Goal: Transaction & Acquisition: Purchase product/service

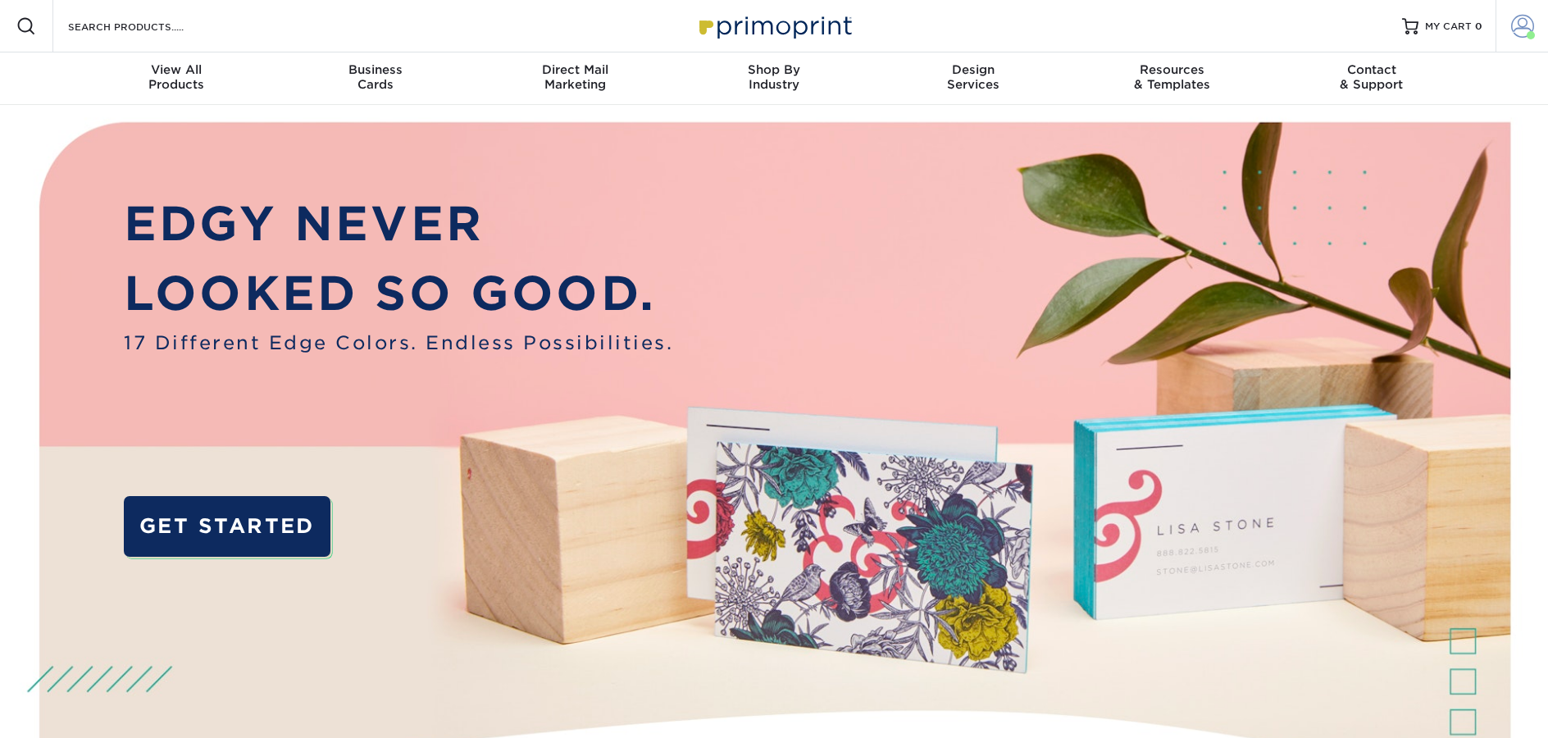
click at [1532, 33] on span at bounding box center [1531, 35] width 8 height 8
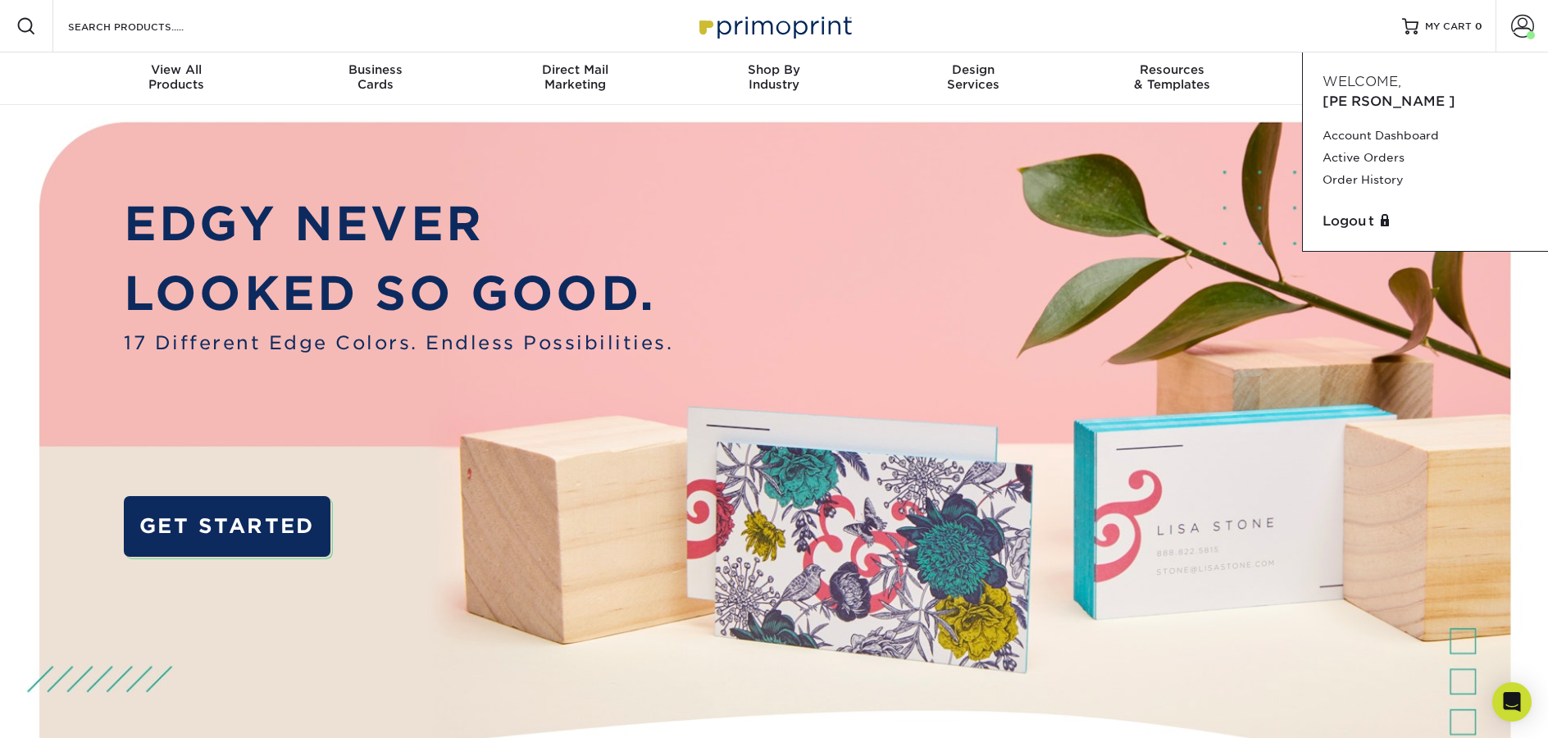
click at [362, 34] on div "Resources Menu Search Products Account Welcome, Erica Account Dashboard Active …" at bounding box center [774, 26] width 1548 height 52
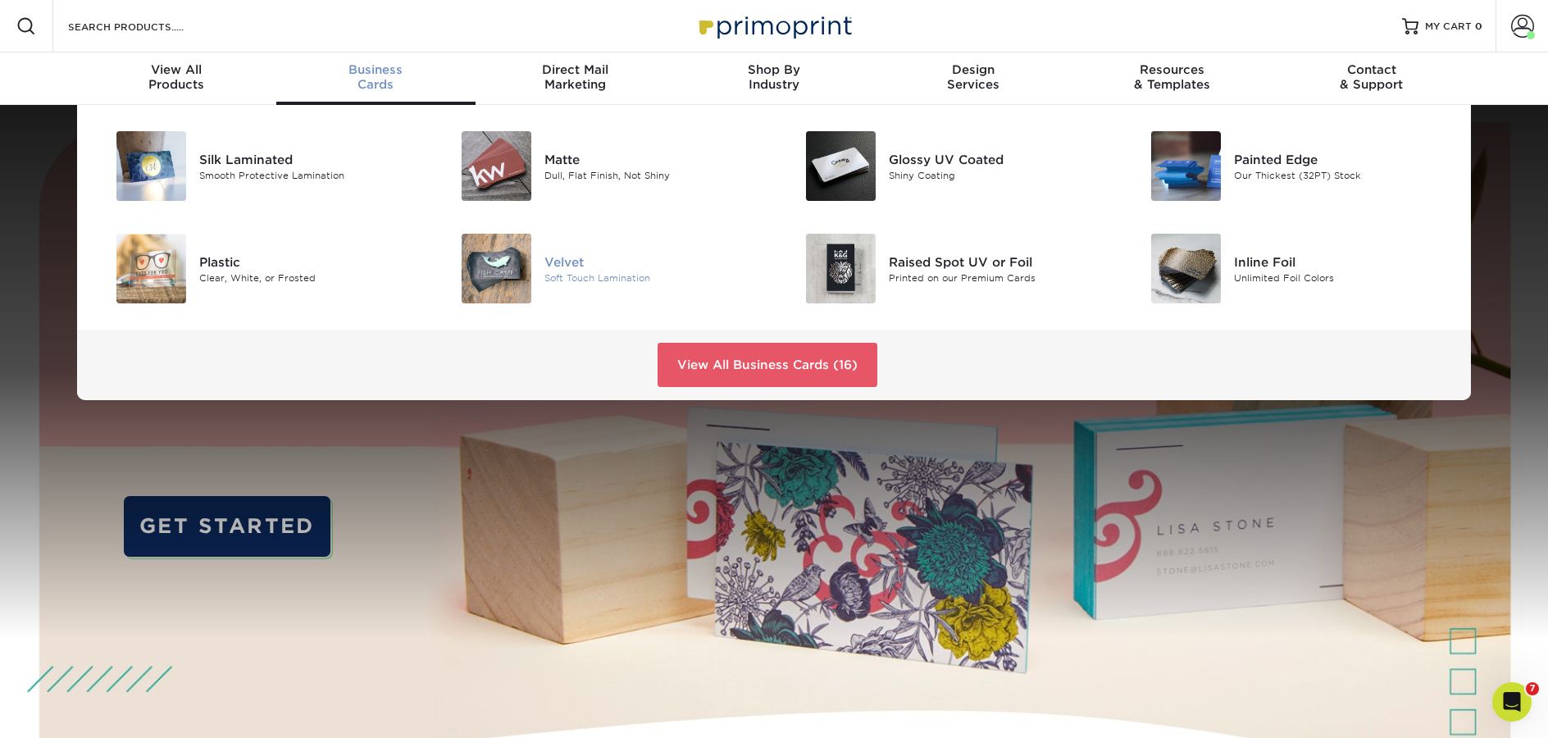
click at [579, 262] on div "Velvet" at bounding box center [652, 262] width 217 height 18
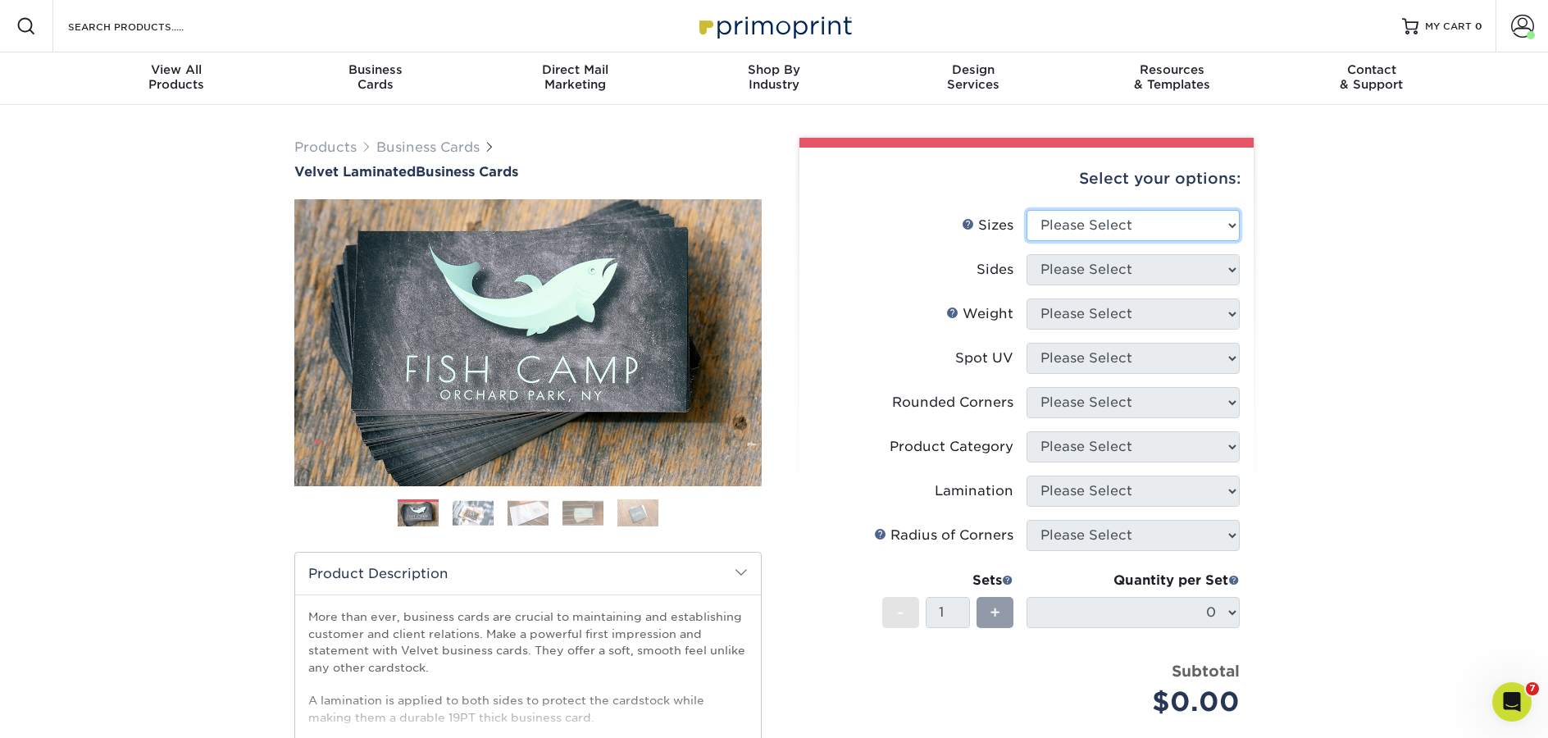
click at [1116, 223] on select "Please Select 1.5" x 3.5" - Mini 1.75" x 3.5" - Mini 2" x 2" - Square 2" x 3" -…" at bounding box center [1133, 225] width 213 height 31
select select "2.12x3.38"
click at [1027, 210] on select "Please Select 1.5" x 3.5" - Mini 1.75" x 3.5" - Mini 2" x 2" - Square 2" x 3" -…" at bounding box center [1133, 225] width 213 height 31
click at [1113, 268] on select "Please Select Print Both Sides Print Front Only" at bounding box center [1133, 269] width 213 height 31
select select "13abbda7-1d64-4f25-8bb2-c179b224825d"
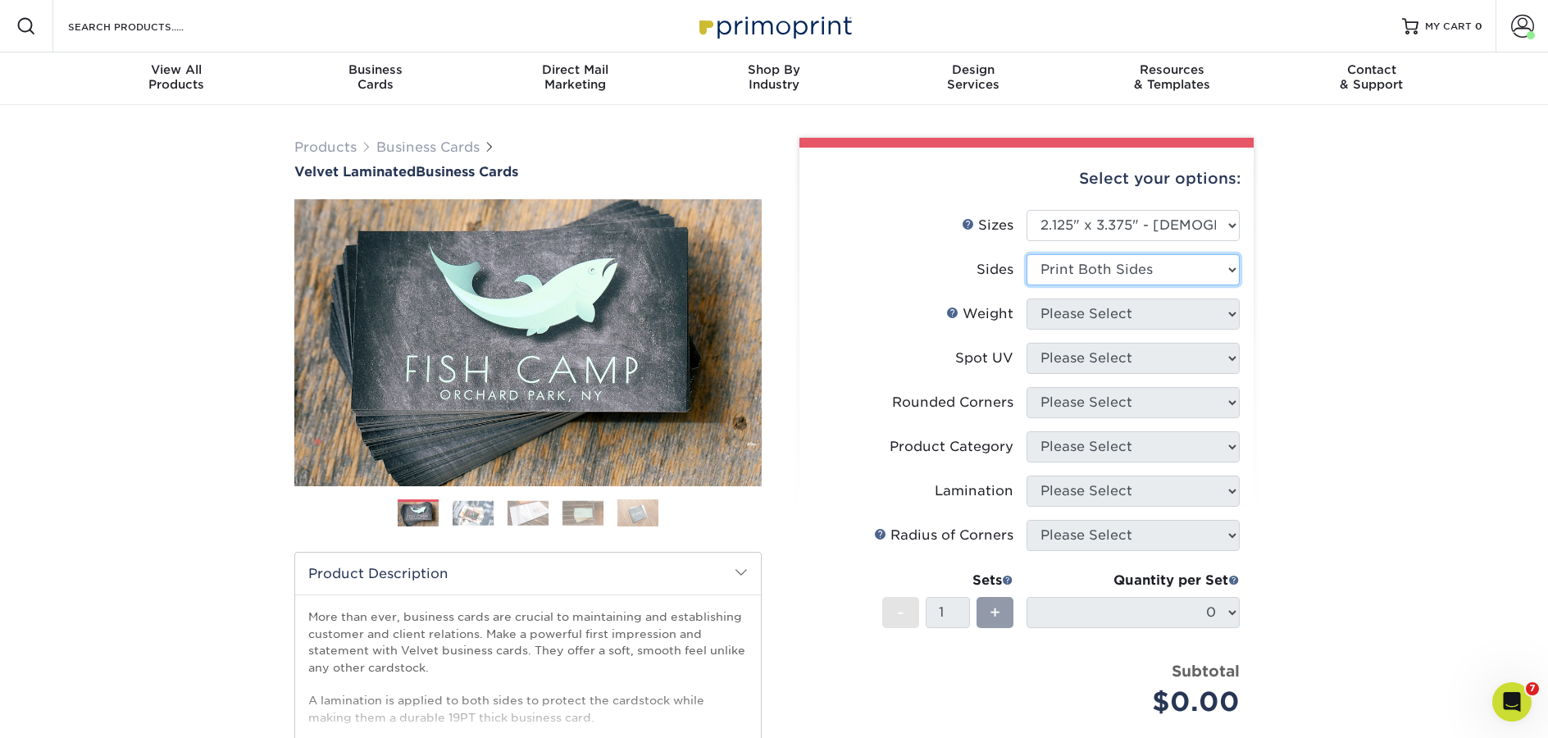
click at [1027, 254] on select "Please Select Print Both Sides Print Front Only" at bounding box center [1133, 269] width 213 height 31
click at [1081, 314] on select "Please Select 16PT" at bounding box center [1133, 313] width 213 height 31
select select "16PT"
click at [1027, 298] on select "Please Select 16PT" at bounding box center [1133, 313] width 213 height 31
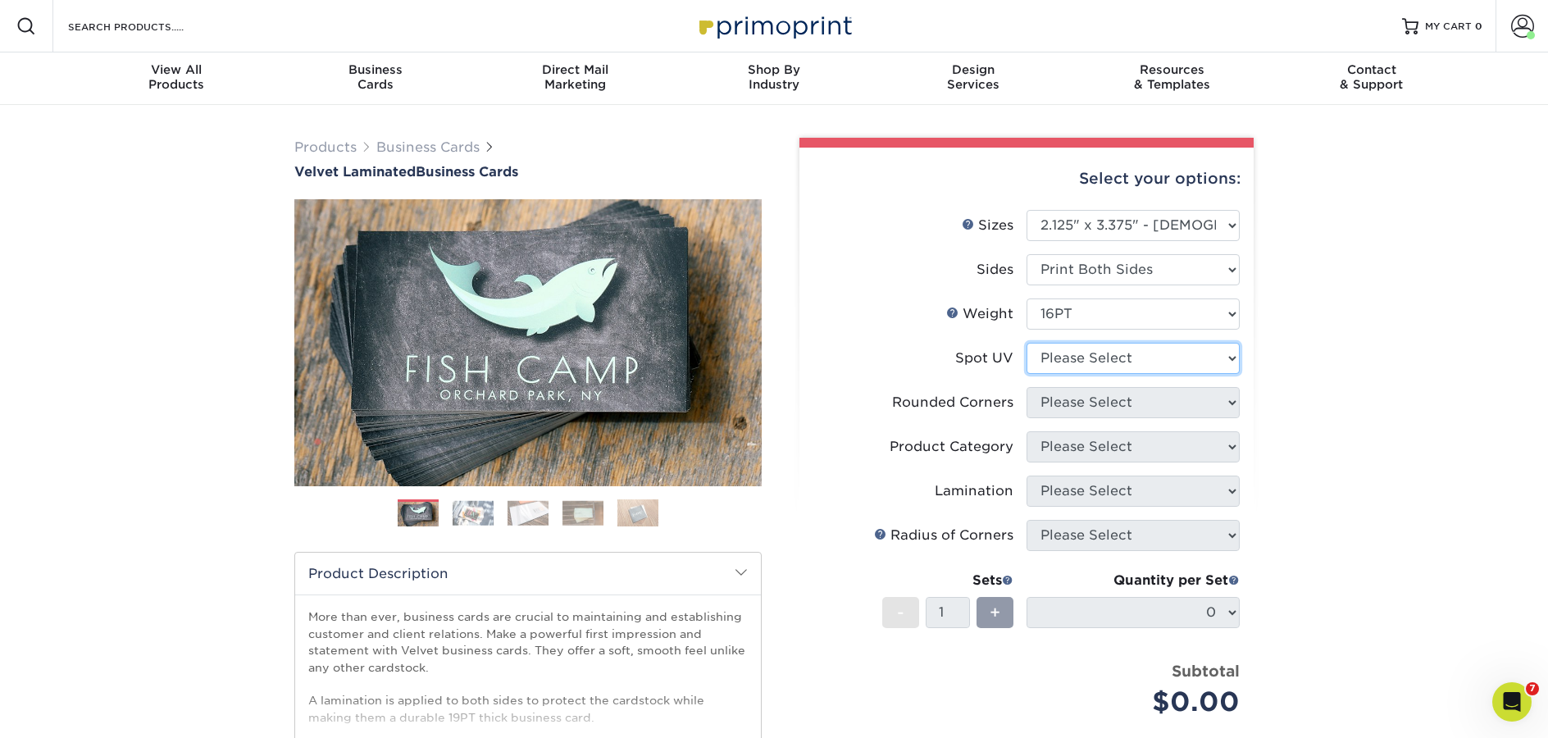
click at [1089, 358] on select "Please Select No Spot UV Front and Back (Both Sides) Front Only Back Only" at bounding box center [1133, 358] width 213 height 31
click at [1105, 367] on select "Please Select No Spot UV Front and Back (Both Sides) Front Only Back Only" at bounding box center [1133, 358] width 213 height 31
select select "1"
click at [1027, 343] on select "Please Select No Spot UV Front and Back (Both Sides) Front Only Back Only" at bounding box center [1133, 358] width 213 height 31
click at [1073, 406] on select "Please Select Yes - Round 2 Corners Yes - Round 4 Corners No" at bounding box center [1133, 402] width 213 height 31
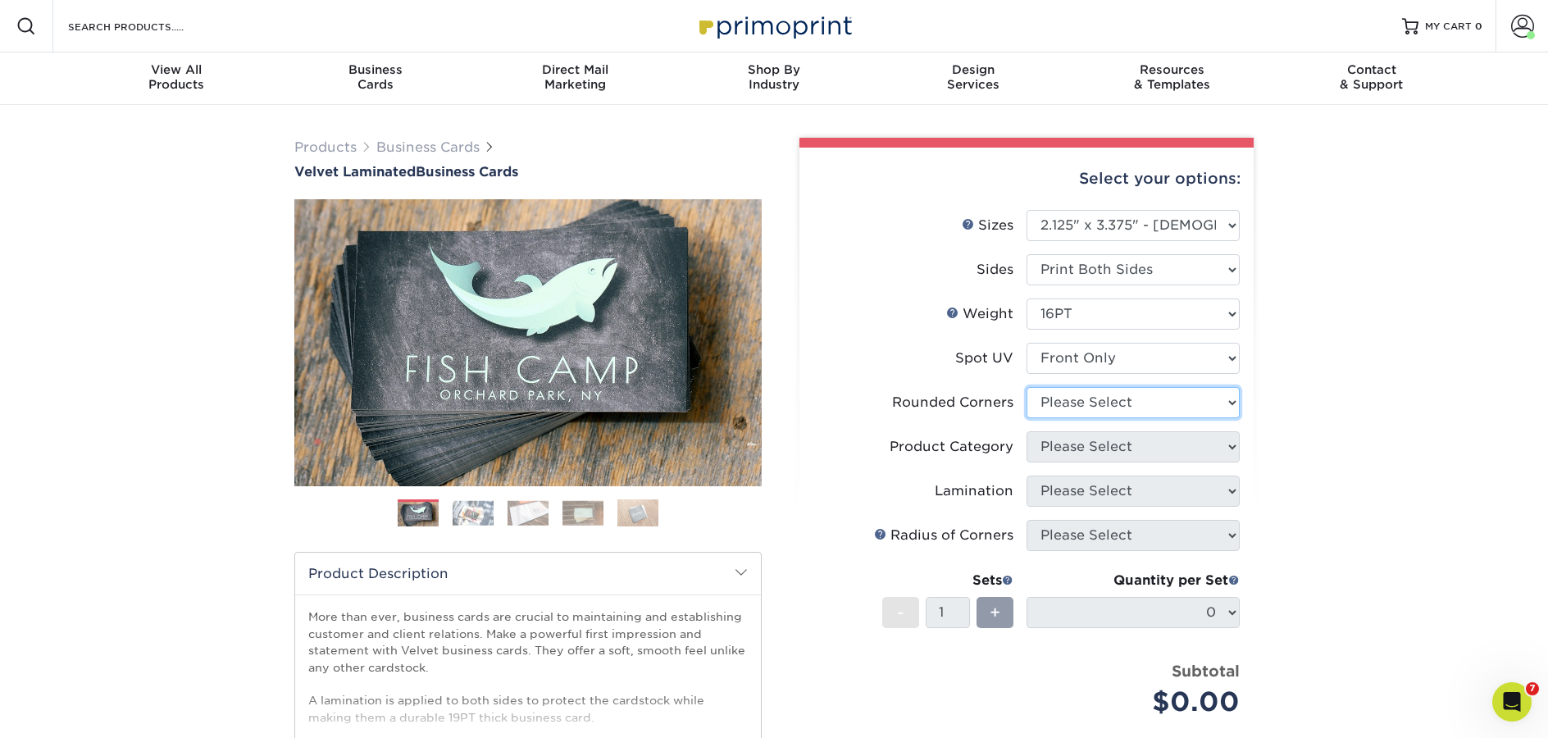
select select "0"
click at [1027, 387] on select "Please Select Yes - Round 2 Corners Yes - Round 4 Corners No" at bounding box center [1133, 402] width 213 height 31
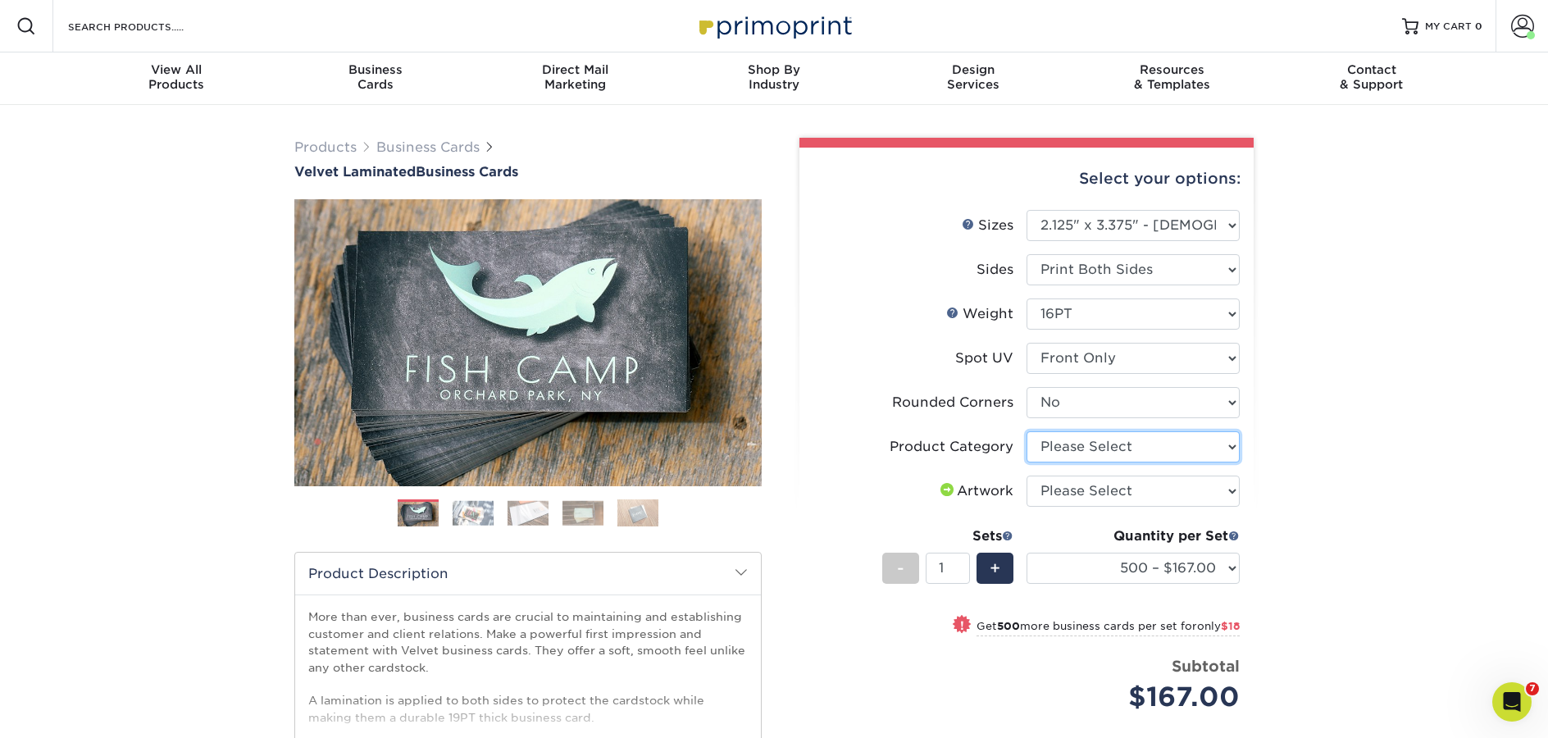
click at [1105, 444] on select "Please Select Business Cards" at bounding box center [1133, 446] width 213 height 31
select select "3b5148f1-0588-4f88-a218-97bcfdce65c1"
click at [1027, 431] on select "Please Select Business Cards" at bounding box center [1133, 446] width 213 height 31
click at [1088, 488] on select "Please Select I will upload files I need a design - $100" at bounding box center [1133, 491] width 213 height 31
select select "upload"
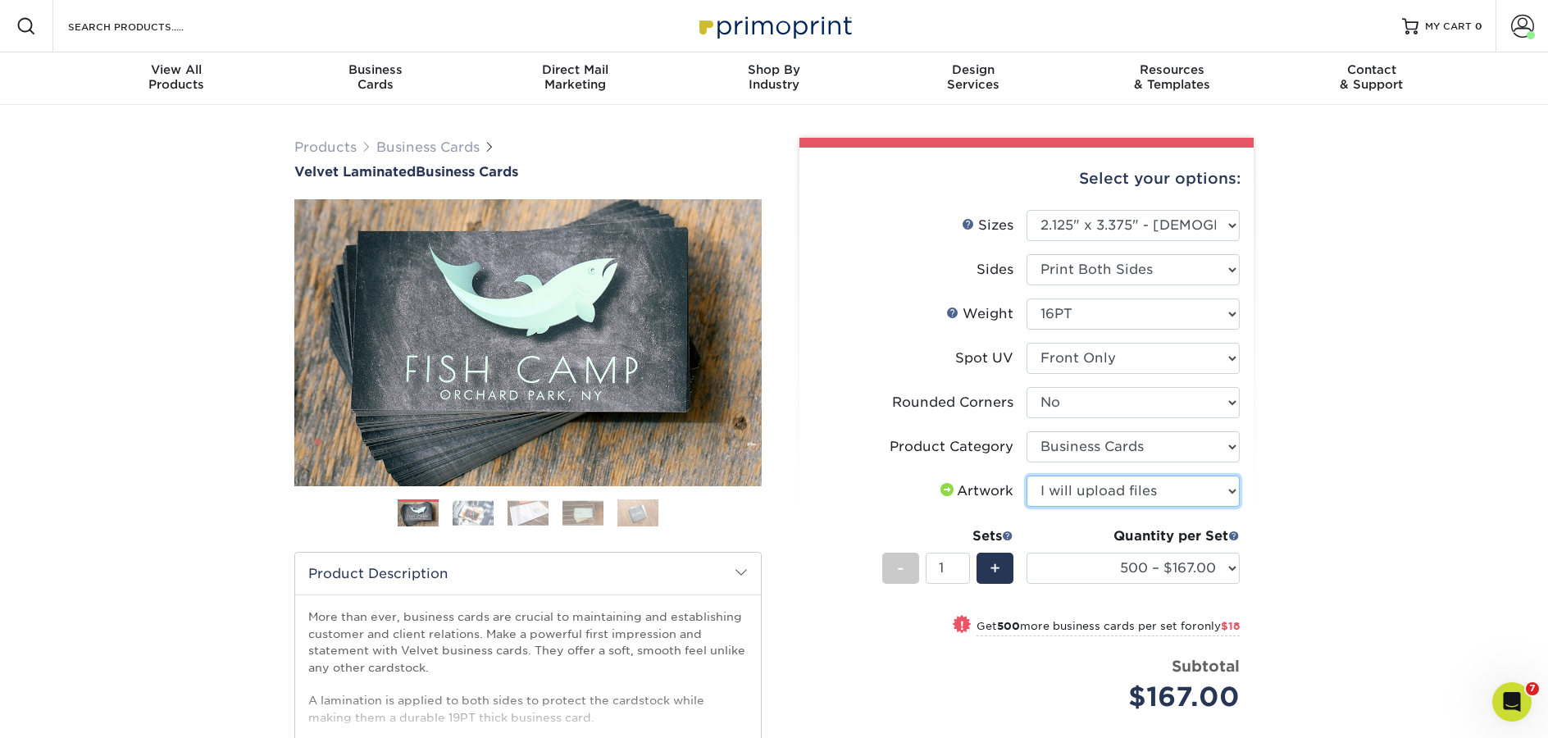
click at [1027, 476] on select "Please Select I will upload files I need a design - $100" at bounding box center [1133, 491] width 213 height 31
click at [1225, 571] on select "500 – $167.00 1000 – $185.00 2500 – $439.00 5000 – $733.00 10000 – $1307.00" at bounding box center [1133, 568] width 213 height 31
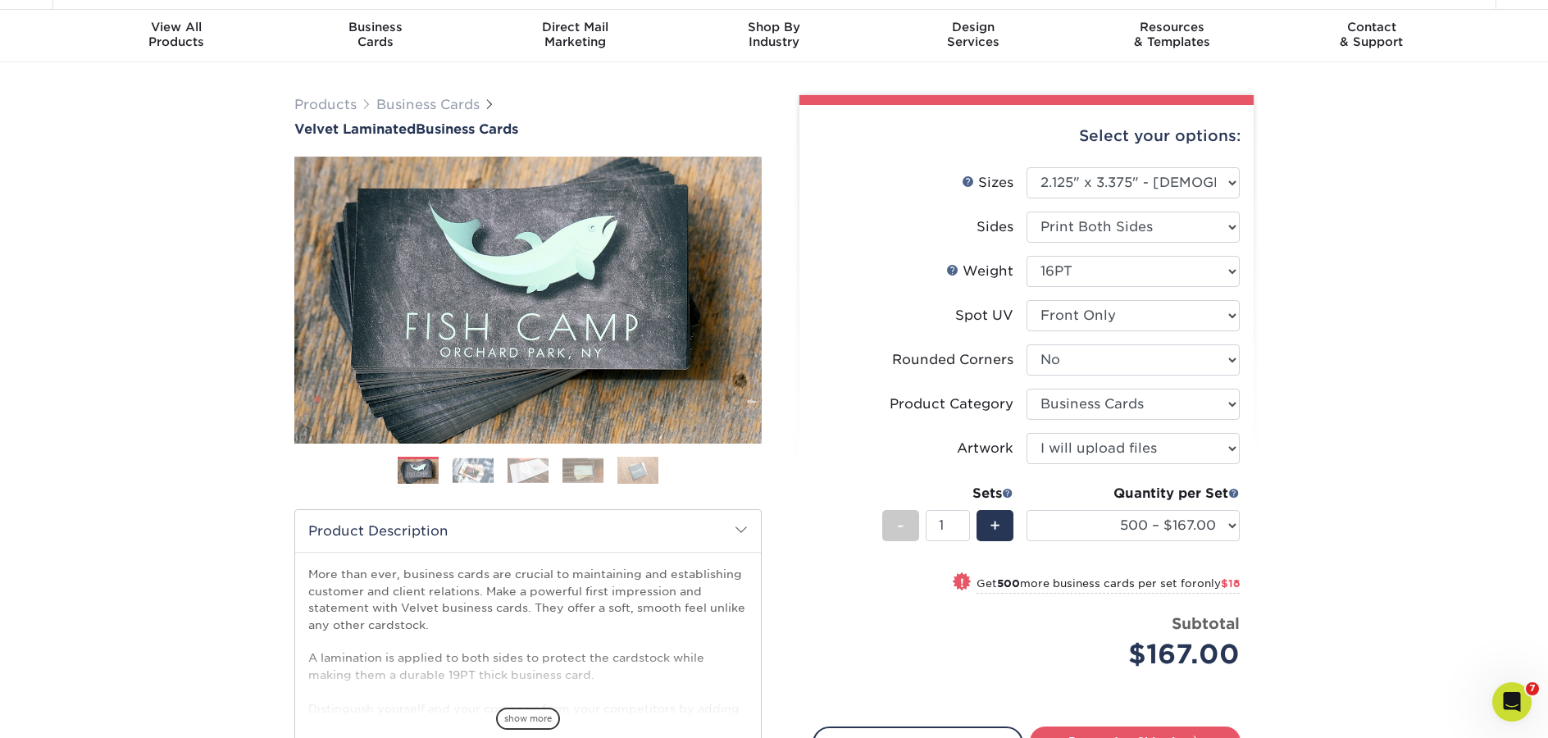
scroll to position [238, 0]
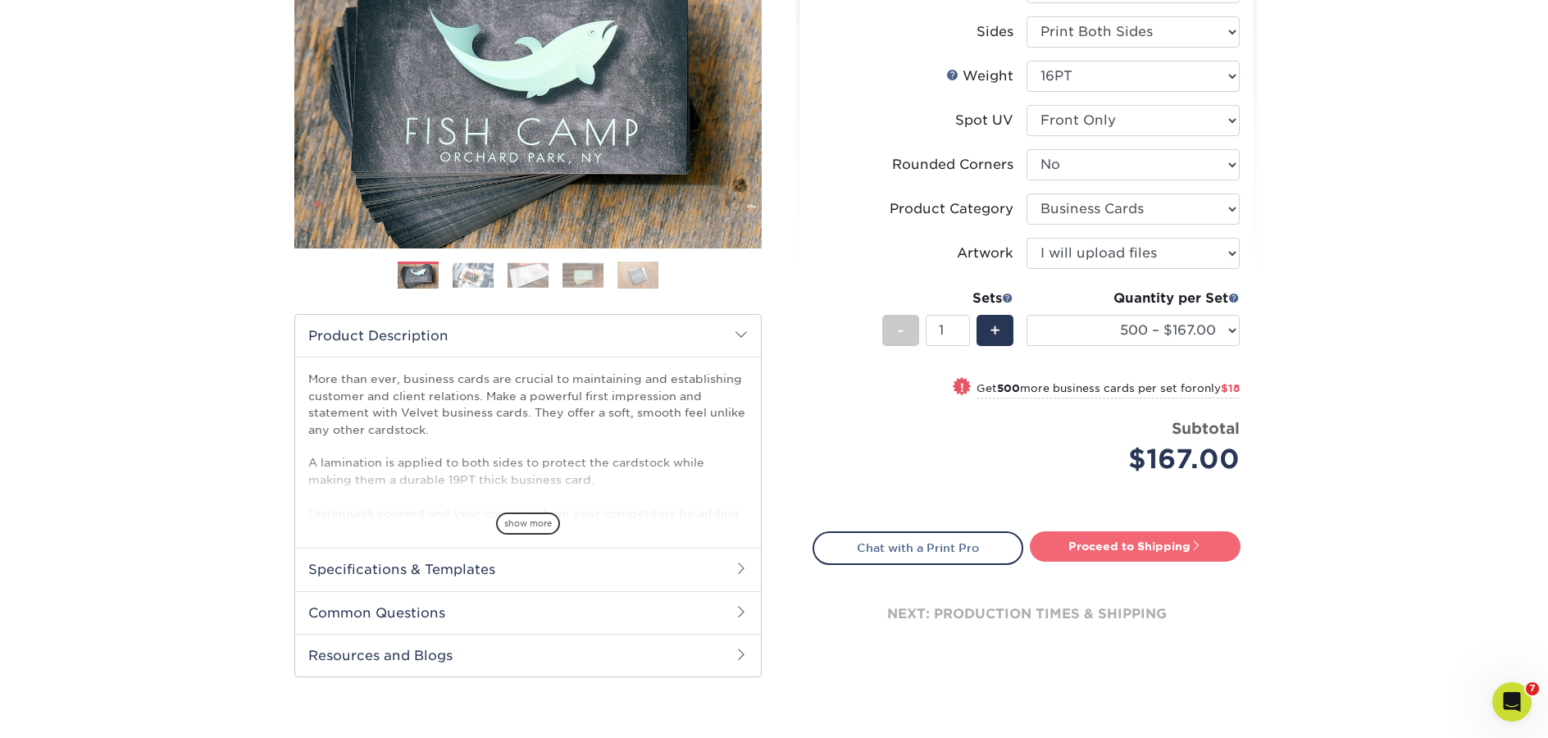
click at [1222, 551] on link "Proceed to Shipping" at bounding box center [1135, 546] width 211 height 30
type input "Set 1"
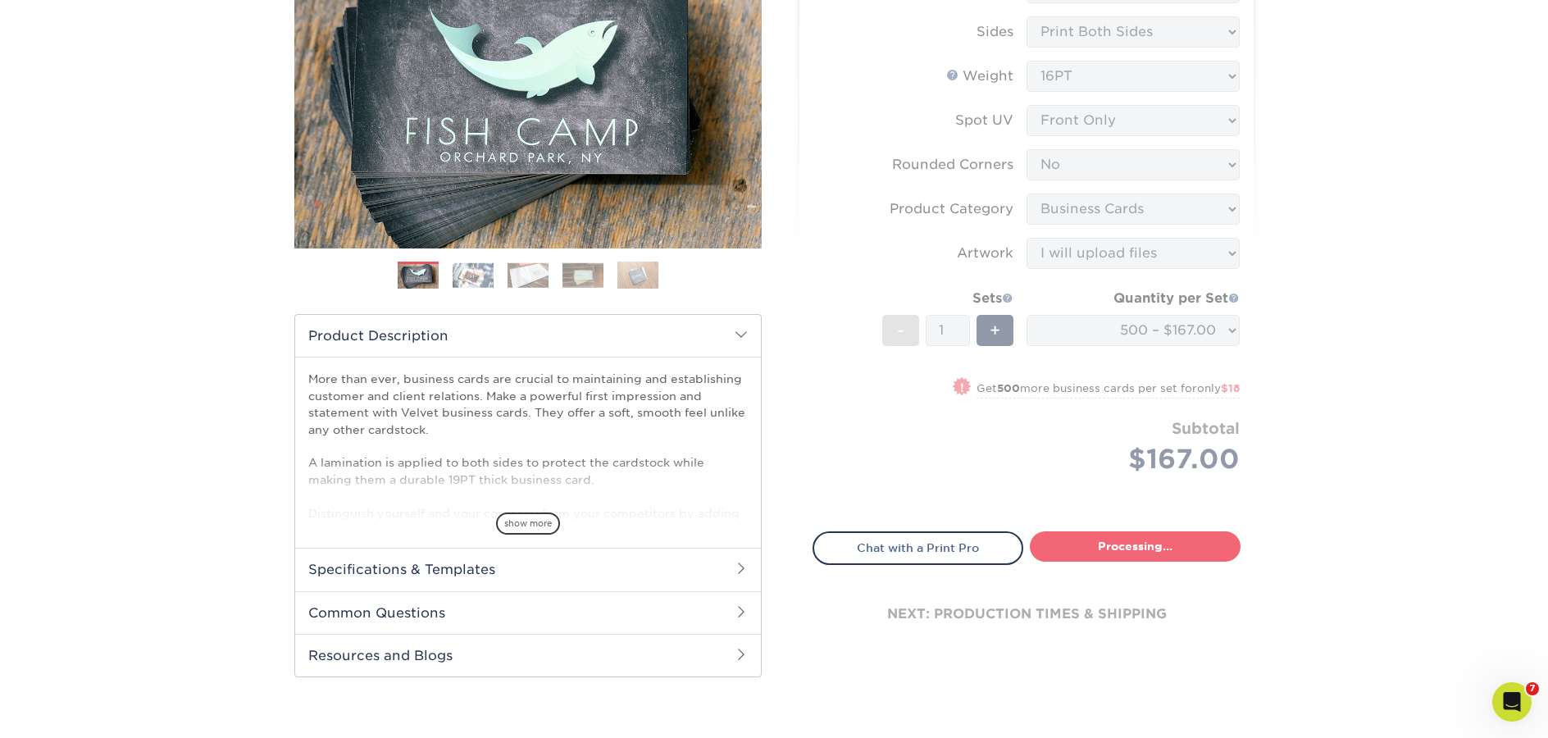
select select "1b2a9e38-5228-4fb5-85be-1f599025831c"
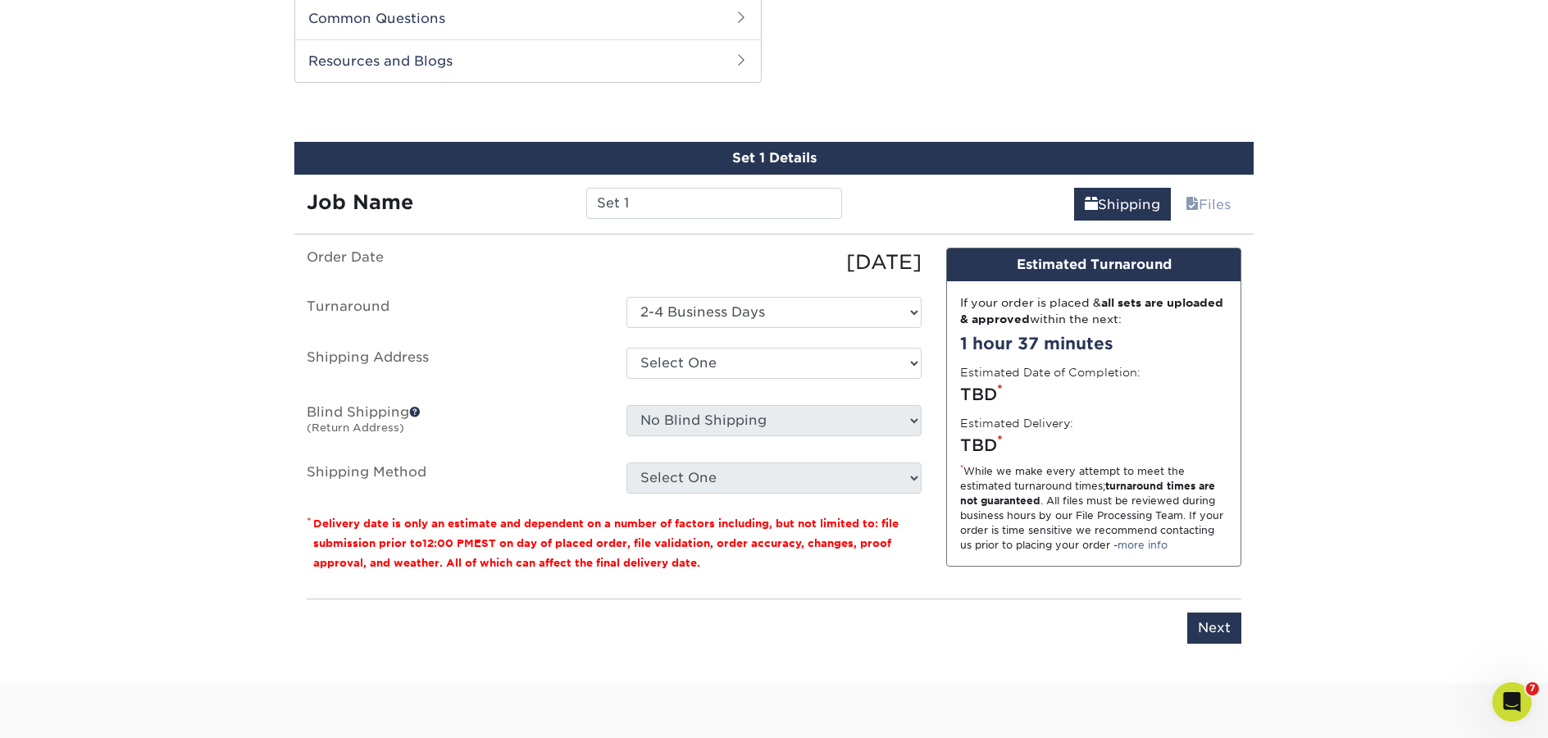
scroll to position [834, 0]
